Goal: Information Seeking & Learning: Learn about a topic

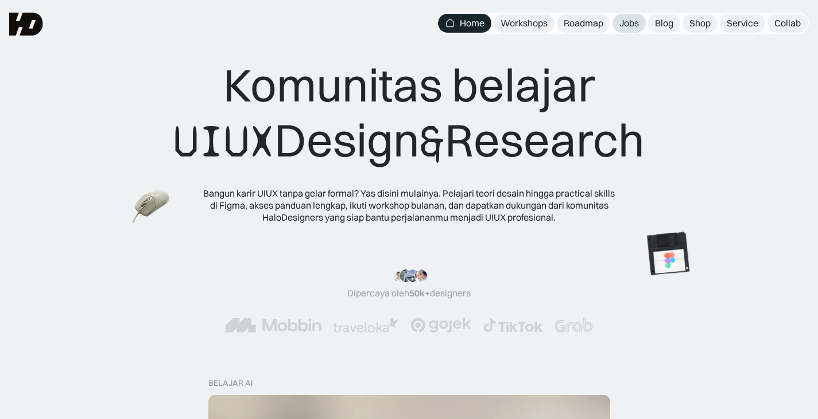
click at [621, 17] on div "Jobs" at bounding box center [629, 23] width 20 height 12
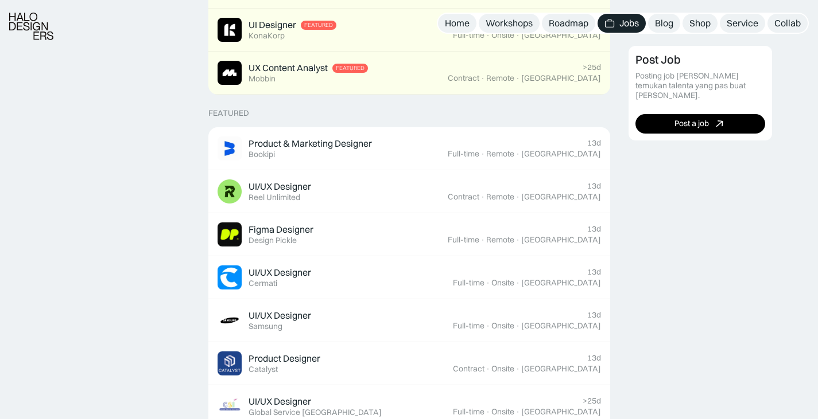
scroll to position [378, 0]
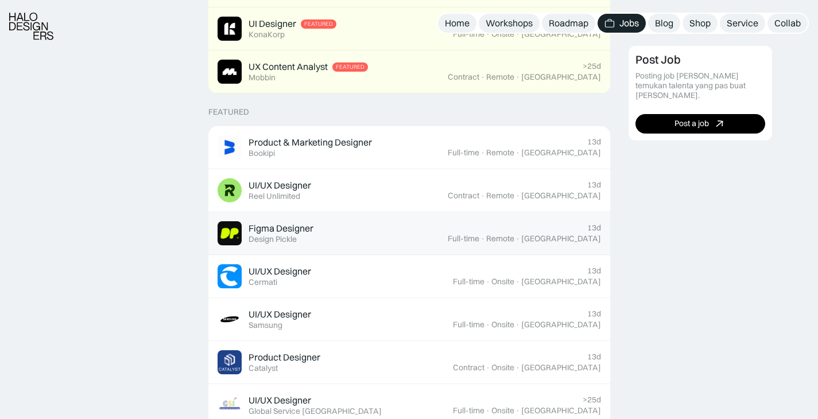
click at [447, 221] on div "Figma Designer Featured Design Pickle" at bounding box center [332, 233] width 230 height 24
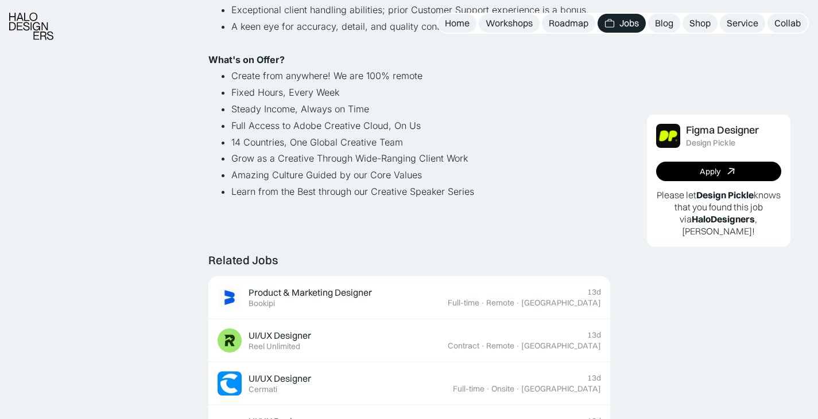
scroll to position [803, 0]
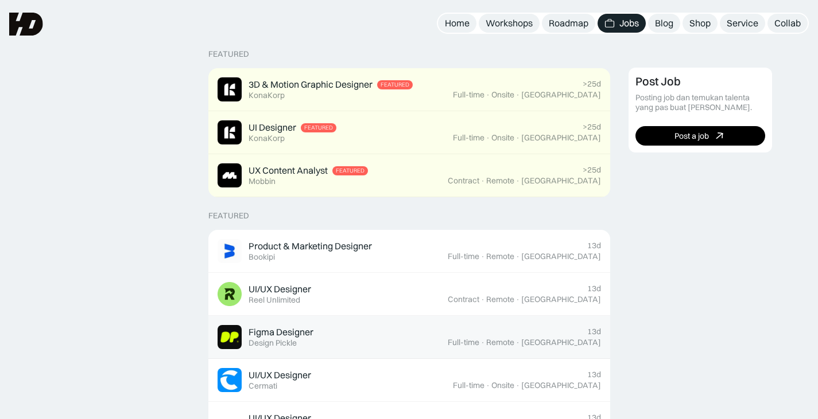
scroll to position [262, 0]
